Goal: Information Seeking & Learning: Learn about a topic

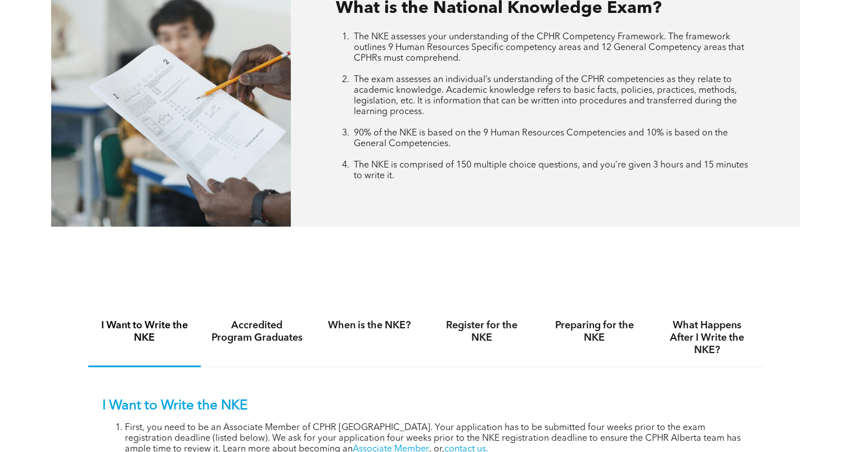
scroll to position [506, 0]
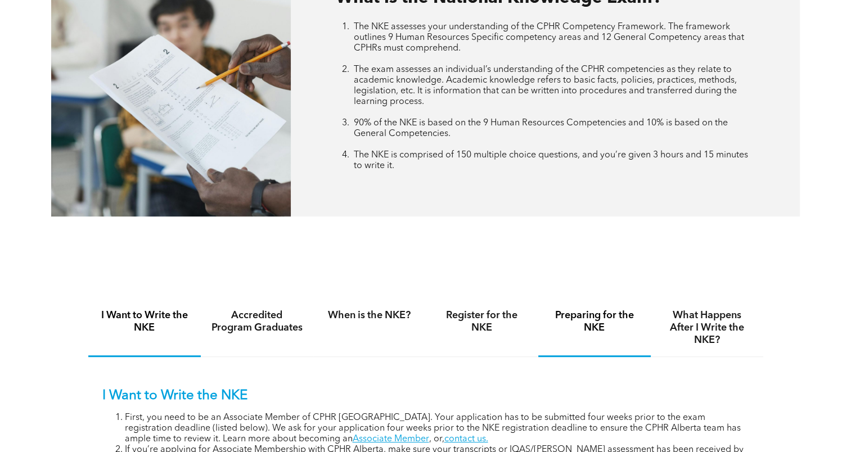
click at [580, 319] on h4 "Preparing for the NKE" at bounding box center [594, 321] width 92 height 25
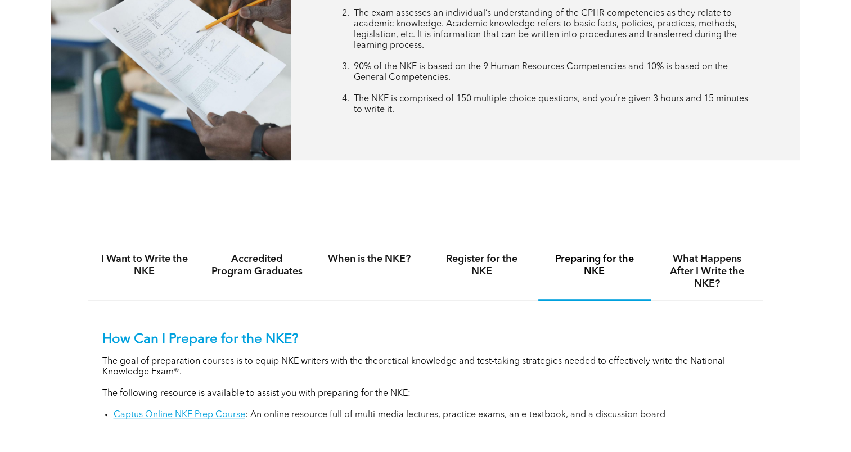
scroll to position [675, 0]
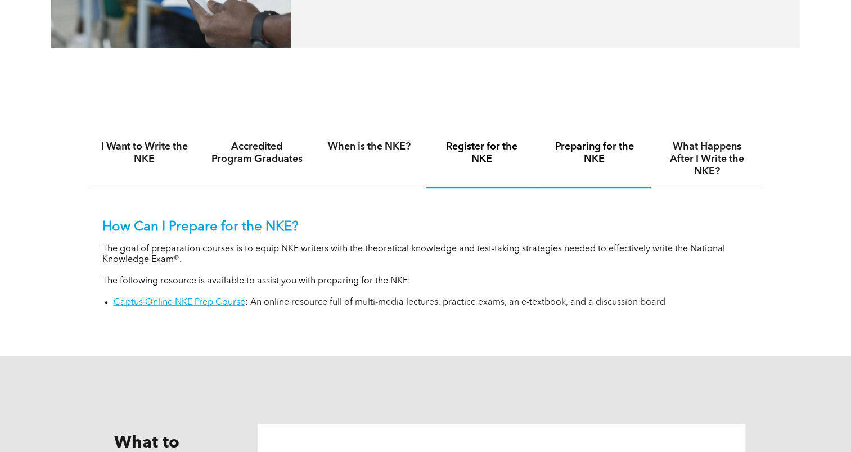
click at [471, 151] on h4 "Register for the NKE" at bounding box center [482, 153] width 92 height 25
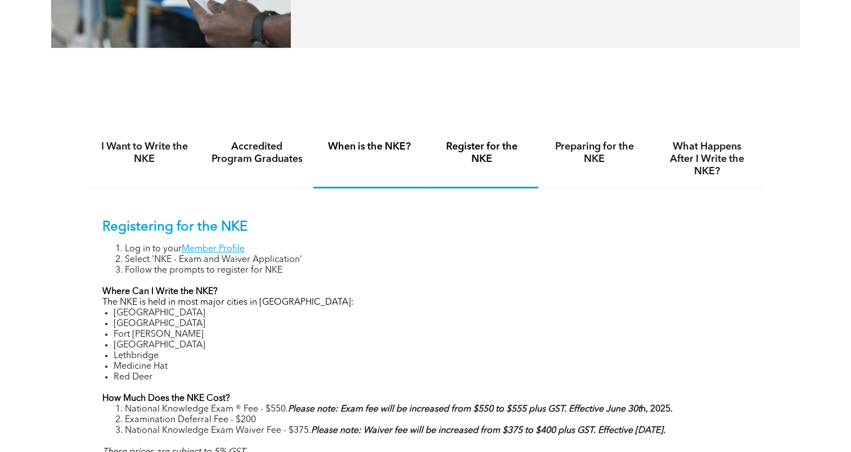
click at [355, 155] on div "When is the NKE?" at bounding box center [369, 159] width 112 height 58
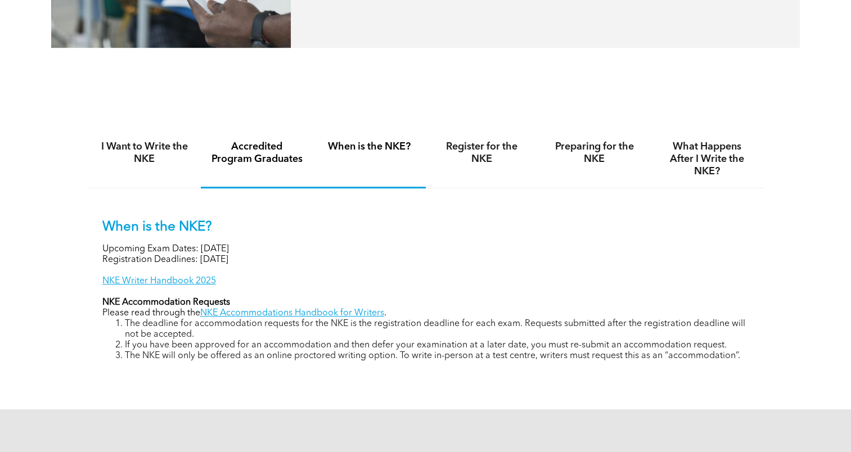
click at [247, 175] on div "Accredited Program Graduates" at bounding box center [257, 159] width 112 height 58
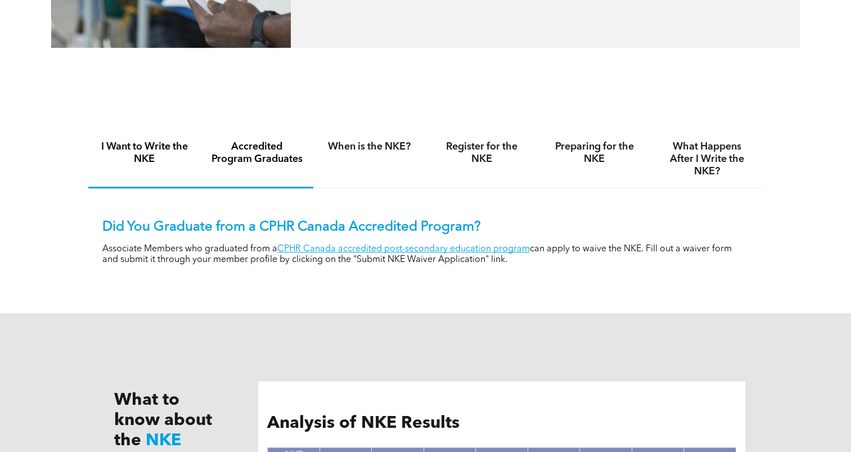
click at [147, 162] on h4 "I Want to Write the NKE" at bounding box center [144, 153] width 92 height 25
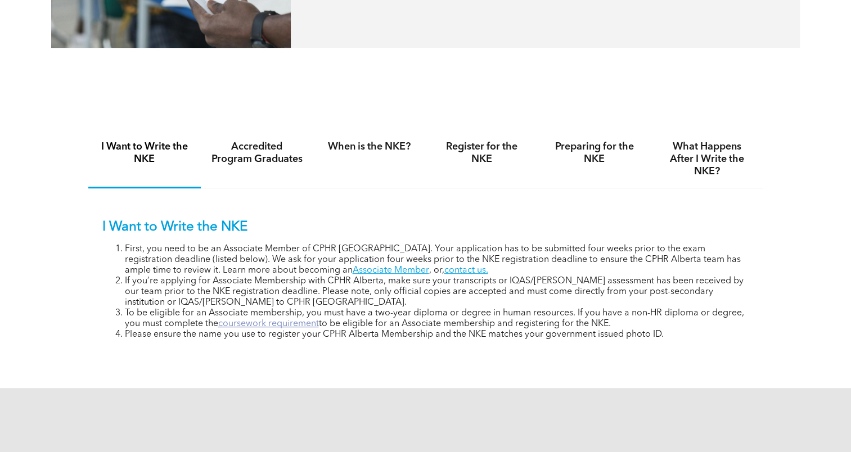
click at [288, 327] on link "coursework requirement" at bounding box center [268, 323] width 101 height 9
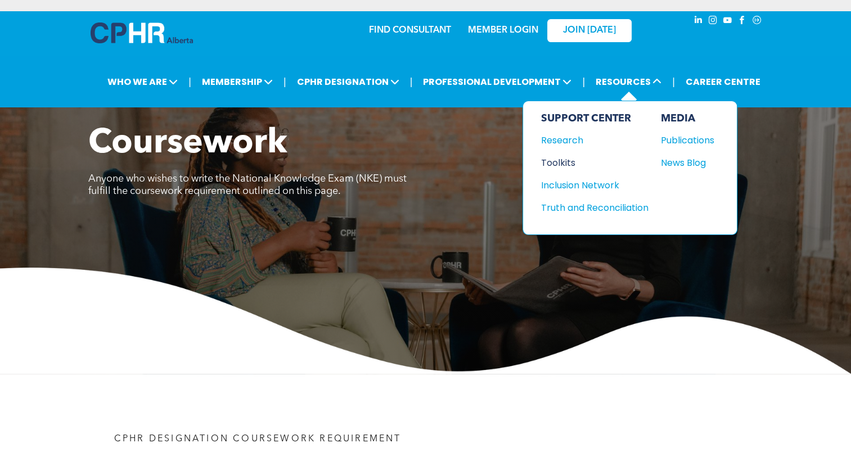
click at [567, 160] on div "Toolkits" at bounding box center [589, 163] width 97 height 14
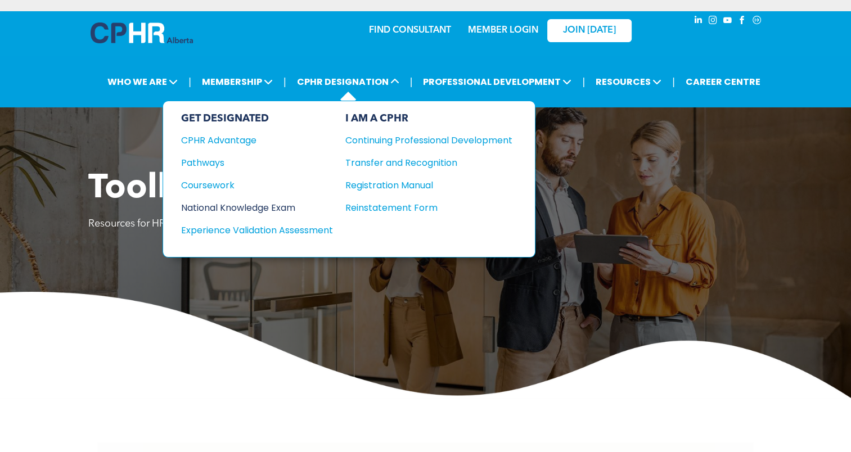
click at [226, 201] on div "National Knowledge Exam" at bounding box center [249, 208] width 137 height 14
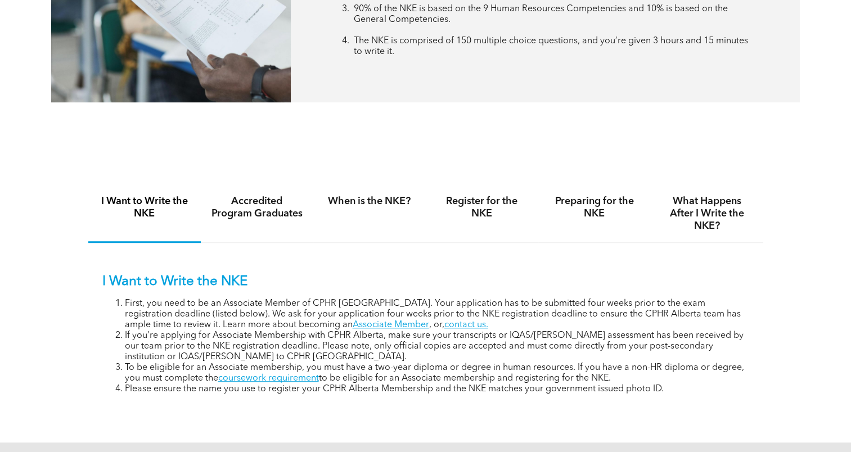
scroll to position [731, 0]
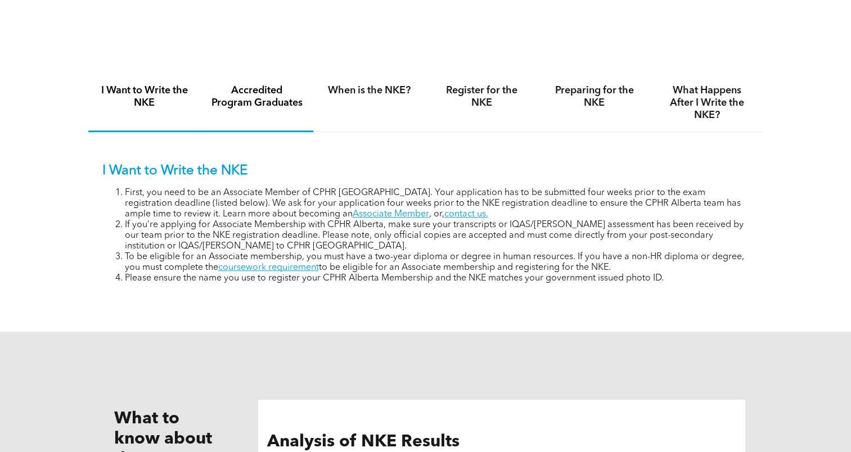
click at [245, 92] on h4 "Accredited Program Graduates" at bounding box center [257, 96] width 92 height 25
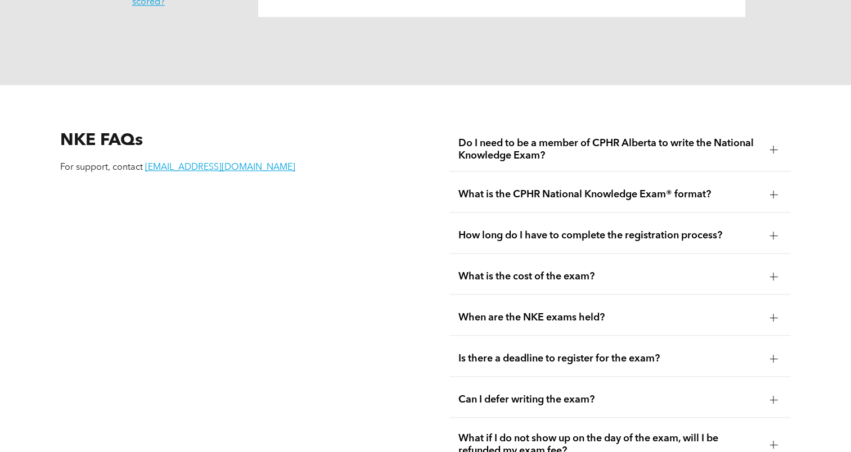
scroll to position [1350, 0]
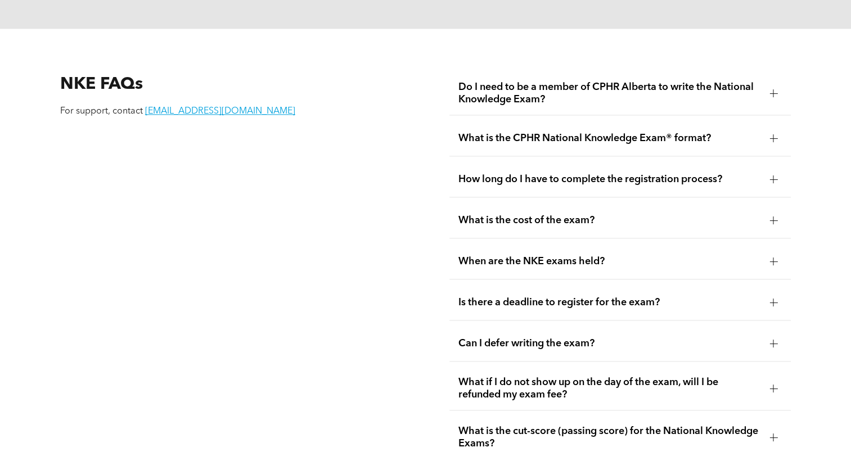
click at [777, 141] on div at bounding box center [773, 138] width 17 height 17
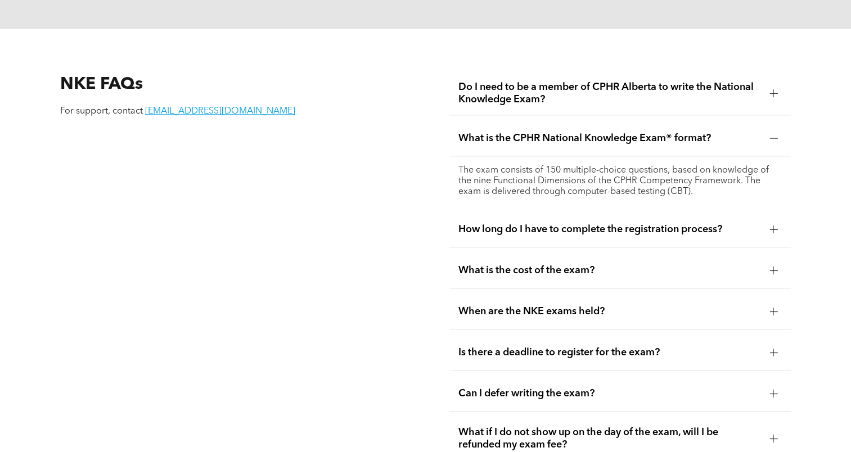
click at [776, 142] on div at bounding box center [773, 138] width 17 height 17
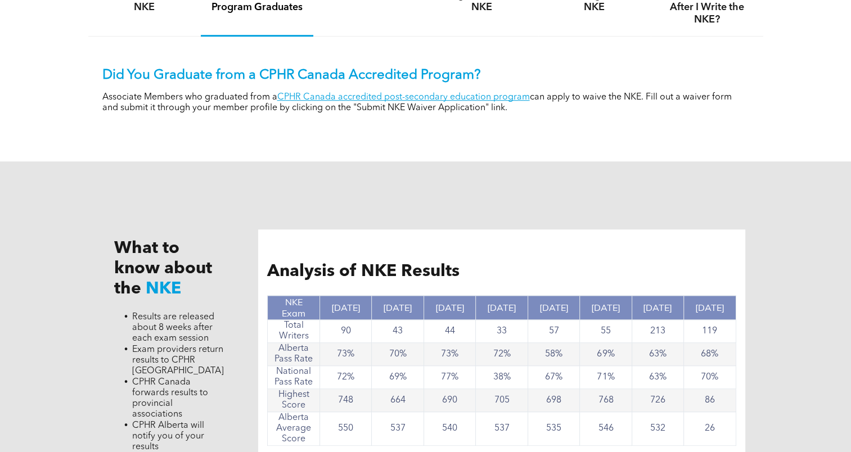
scroll to position [675, 0]
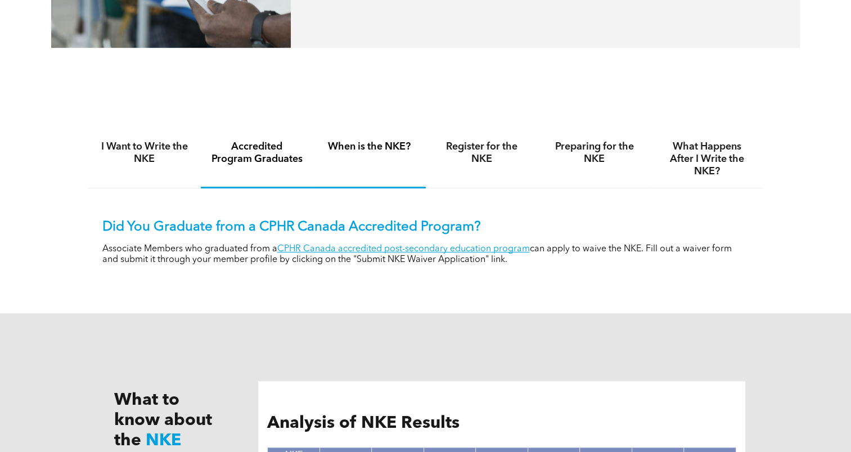
click at [382, 146] on h4 "When is the NKE?" at bounding box center [369, 147] width 92 height 12
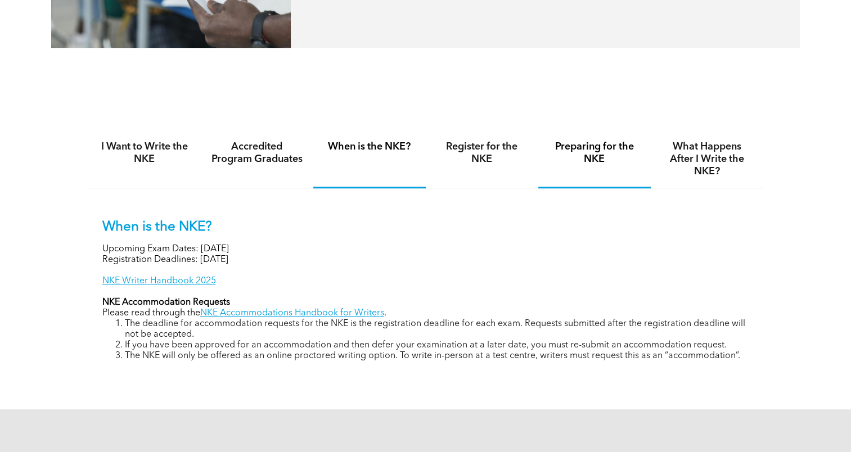
click at [610, 160] on h4 "Preparing for the NKE" at bounding box center [594, 153] width 92 height 25
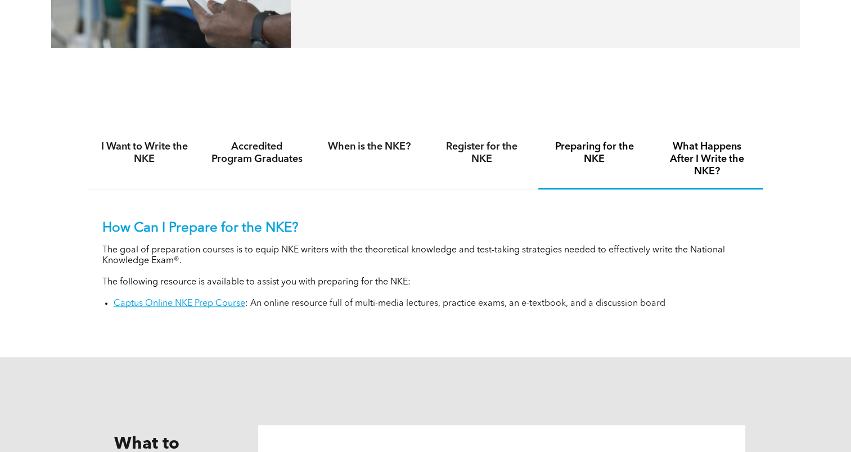
click at [680, 148] on h4 "What Happens After I Write the NKE?" at bounding box center [707, 159] width 92 height 37
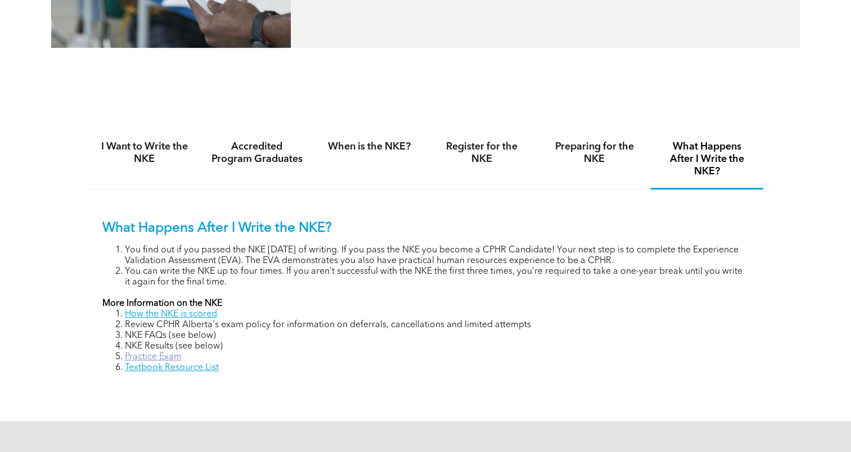
click at [158, 354] on link "Practice Exam" at bounding box center [153, 357] width 57 height 9
click at [191, 370] on link "Textbook Resource List" at bounding box center [172, 367] width 94 height 9
click at [600, 146] on h4 "Preparing for the NKE" at bounding box center [594, 153] width 92 height 25
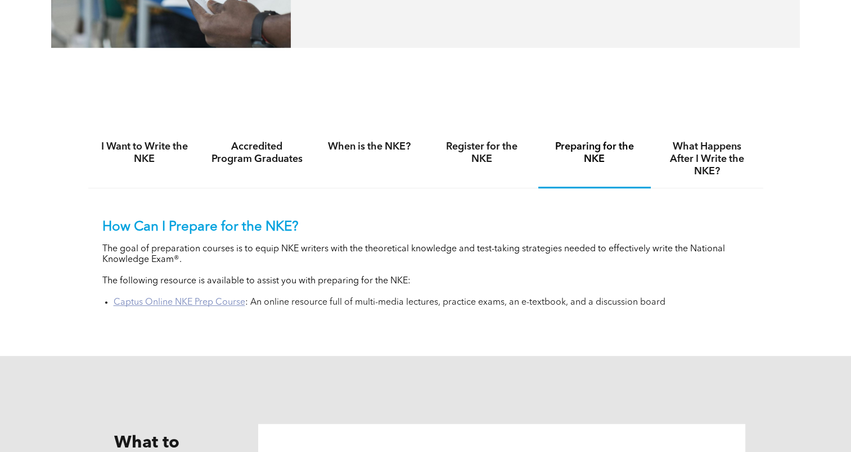
click at [205, 304] on link "Captus Online NKE Prep Course" at bounding box center [180, 302] width 132 height 9
